Goal: Task Accomplishment & Management: Manage account settings

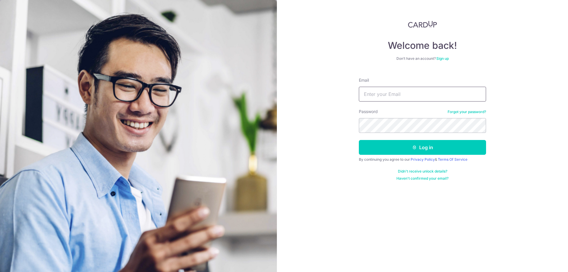
click at [446, 93] on input "Email" at bounding box center [422, 94] width 127 height 15
click at [422, 93] on input "weissmann" at bounding box center [422, 94] width 127 height 15
type input "weissmann72@hotmail.com"
click at [359, 140] on button "Log in" at bounding box center [422, 147] width 127 height 15
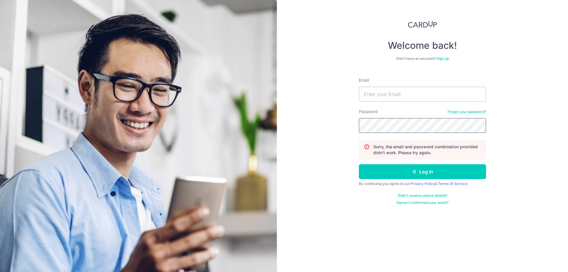
click at [254, 125] on section "Welcome back! Don’t have an account? Sign up Email Password Forgot your passwor…" at bounding box center [284, 136] width 568 height 272
click at [359, 164] on button "Log in" at bounding box center [422, 171] width 127 height 15
click at [414, 97] on input "Email" at bounding box center [422, 94] width 127 height 15
type input "[EMAIL_ADDRESS][DOMAIN_NAME]"
click at [359, 164] on button "Log in" at bounding box center [422, 171] width 127 height 15
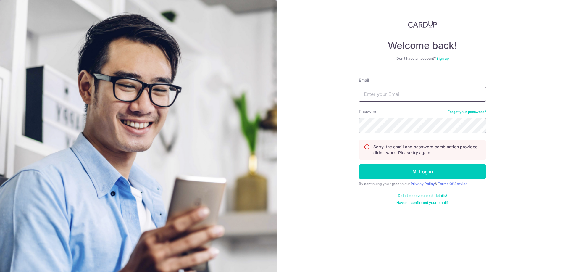
click at [414, 93] on input "Email" at bounding box center [422, 94] width 127 height 15
type input "[EMAIL_ADDRESS][DOMAIN_NAME]"
click at [359, 164] on button "Log in" at bounding box center [422, 171] width 127 height 15
click at [410, 94] on input "Email" at bounding box center [422, 94] width 127 height 15
type input "weissmann72@hotmail.com"
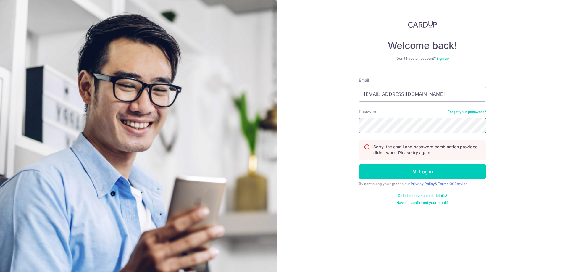
click at [359, 164] on button "Log in" at bounding box center [422, 171] width 127 height 15
click at [410, 93] on input "Email" at bounding box center [422, 94] width 127 height 15
type input "[EMAIL_ADDRESS][DOMAIN_NAME]"
click at [473, 112] on link "Forgot your password?" at bounding box center [467, 112] width 38 height 5
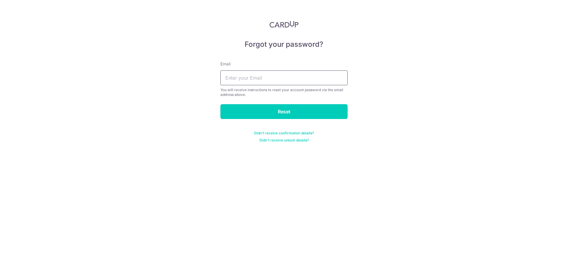
click at [290, 75] on input "text" at bounding box center [284, 77] width 127 height 15
type input "[EMAIL_ADDRESS][DOMAIN_NAME]"
click at [274, 112] on input "Reset" at bounding box center [284, 111] width 127 height 15
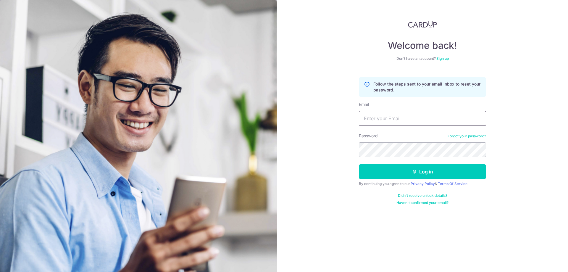
click at [401, 120] on input "Email" at bounding box center [422, 118] width 127 height 15
type input "[EMAIL_ADDRESS][DOMAIN_NAME]"
click at [359, 164] on button "Log in" at bounding box center [422, 171] width 127 height 15
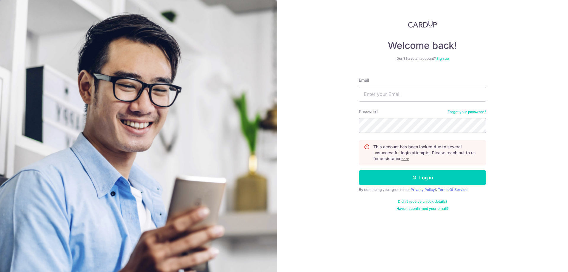
click at [341, 169] on div "Welcome back! Don’t have an account? Sign up Email Password Forgot your passwor…" at bounding box center [422, 136] width 291 height 272
click at [408, 159] on u "here" at bounding box center [406, 159] width 8 height 4
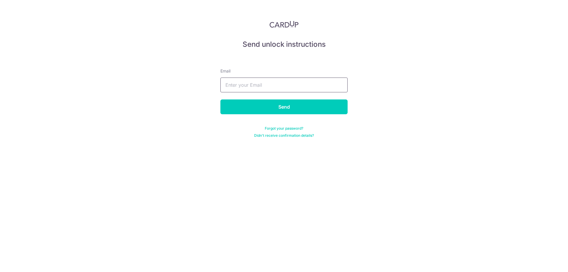
click at [282, 86] on input "text" at bounding box center [284, 85] width 127 height 15
type input "[EMAIL_ADDRESS][DOMAIN_NAME]"
click at [270, 108] on input "Send" at bounding box center [284, 106] width 127 height 15
